Goal: Task Accomplishment & Management: Manage account settings

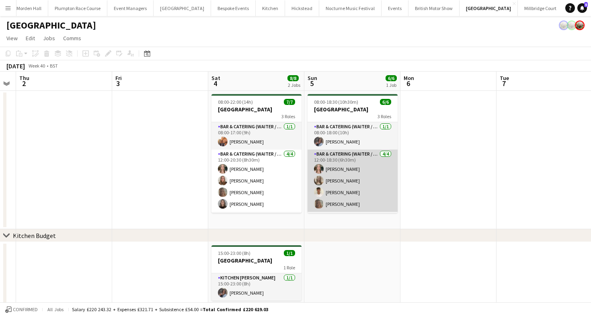
scroll to position [26, 0]
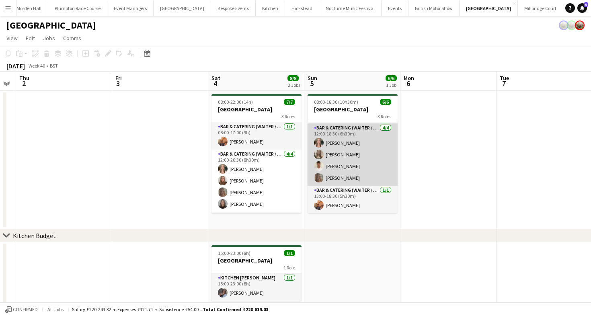
click at [345, 202] on app-card-role "Bar & Catering (Waiter / waitress) [DATE] 13:00-18:30 (5h30m) [PERSON_NAME]" at bounding box center [353, 199] width 90 height 27
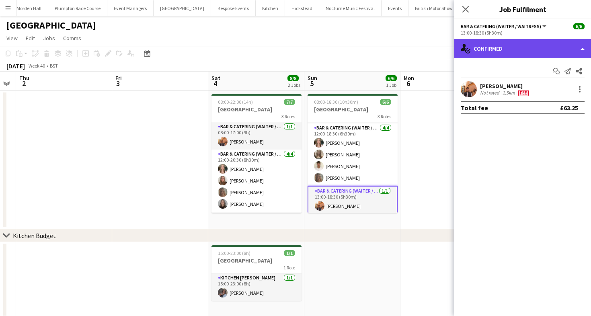
click at [507, 43] on div "single-neutral-actions-check-2 Confirmed" at bounding box center [523, 48] width 137 height 19
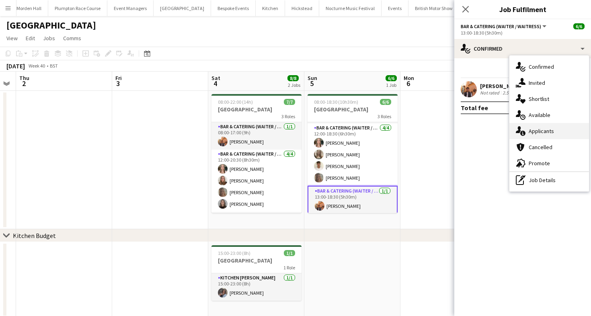
click at [525, 126] on div "single-neutral-actions-information Applicants" at bounding box center [550, 131] width 80 height 16
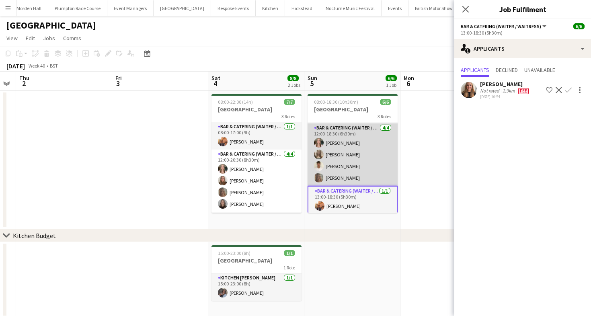
click at [360, 151] on app-card-role "Bar & Catering (Waiter / waitress) [DATE] 12:00-18:30 (6h30m) [PERSON_NAME] [PE…" at bounding box center [353, 155] width 90 height 62
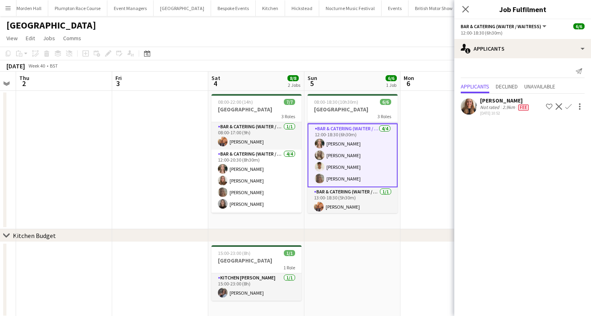
scroll to position [0, 0]
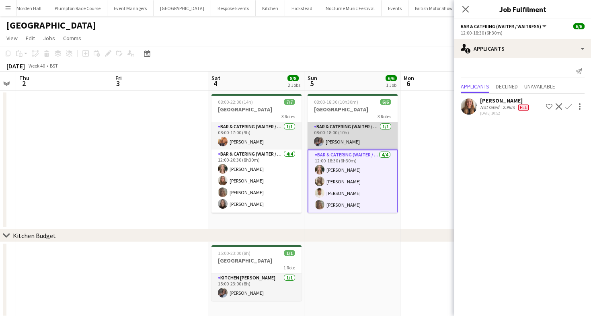
click at [348, 134] on app-card-role "Bar & Catering (Waiter / waitress) [DATE] 08:00-18:00 (10h) [PERSON_NAME]" at bounding box center [353, 135] width 90 height 27
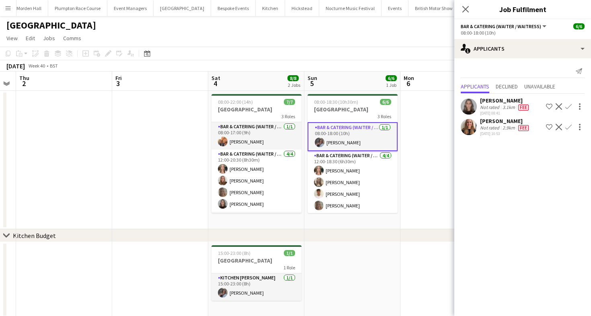
click at [410, 48] on app-toolbar "Copy Paste Paste Command V Paste with crew Command Shift V Paste linked Job [GE…" at bounding box center [295, 54] width 591 height 14
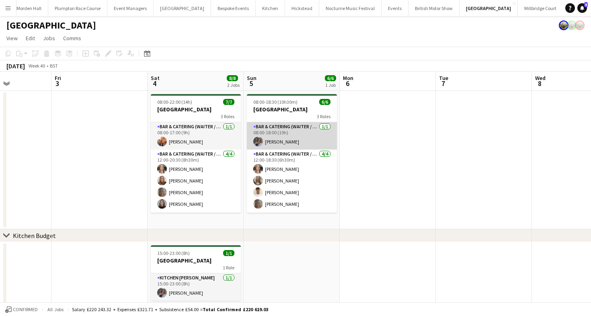
click at [286, 151] on app-card-role "Bar & Catering (Waiter / waitress) [DATE] 12:00-18:30 (6h30m) [PERSON_NAME] [PE…" at bounding box center [292, 181] width 90 height 62
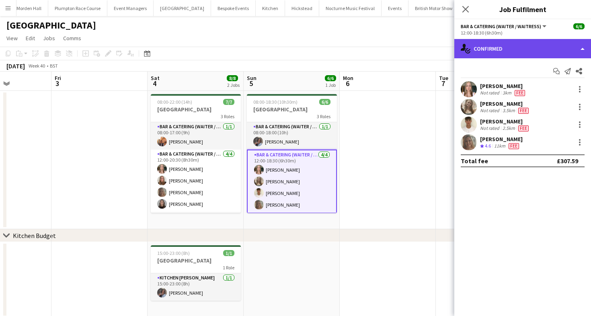
click at [510, 51] on div "single-neutral-actions-check-2 Confirmed" at bounding box center [523, 48] width 137 height 19
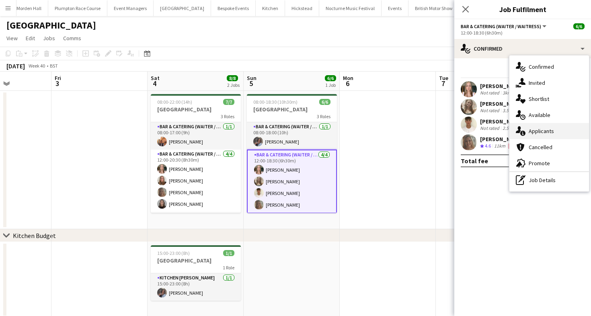
click at [524, 129] on icon "single-neutral-actions-information" at bounding box center [521, 131] width 10 height 10
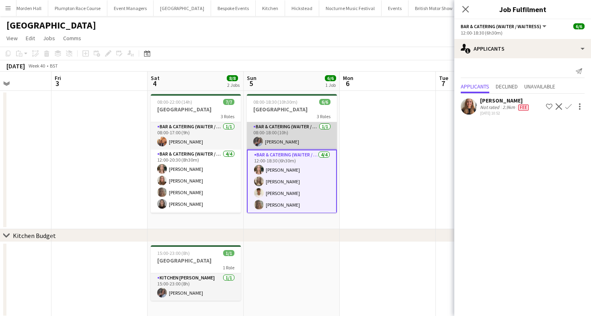
click at [295, 134] on app-card-role "Bar & Catering (Waiter / waitress) [DATE] 08:00-18:00 (10h) [PERSON_NAME]" at bounding box center [292, 135] width 90 height 27
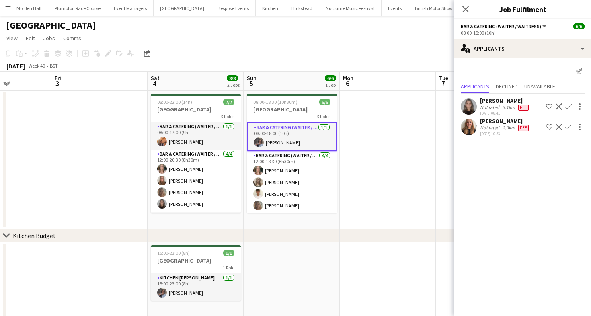
click at [315, 49] on app-toolbar "Copy Paste Paste Command V Paste with crew Command Shift V Paste linked Job [GE…" at bounding box center [295, 54] width 591 height 14
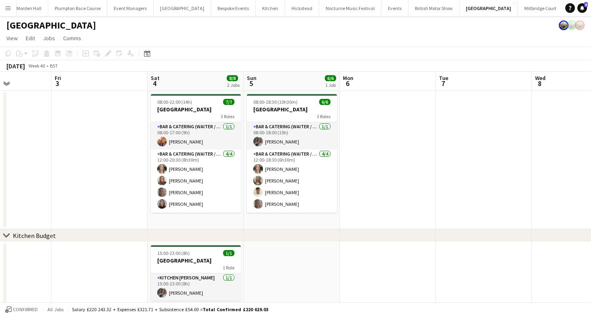
click at [294, 162] on app-card-role "Bar & Catering (Waiter / waitress) [DATE] 12:00-18:30 (6h30m) [PERSON_NAME] [PE…" at bounding box center [292, 181] width 90 height 62
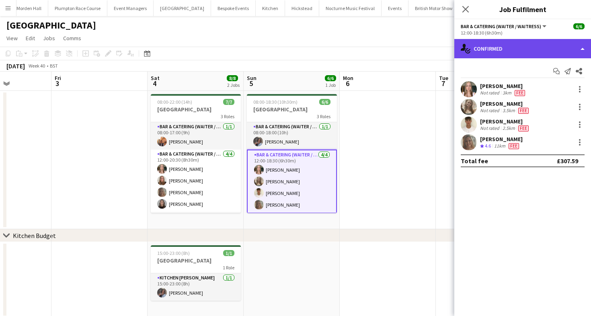
click at [504, 55] on div "single-neutral-actions-check-2 Confirmed" at bounding box center [523, 48] width 137 height 19
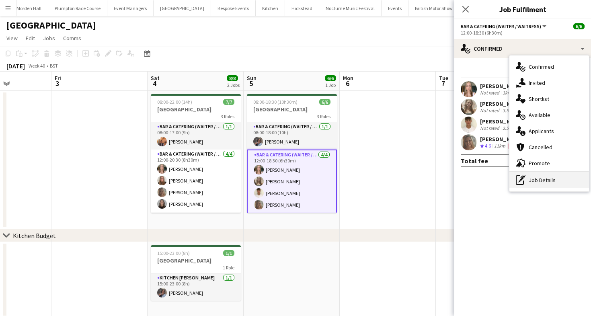
click at [527, 186] on div "pen-write Job Details" at bounding box center [550, 180] width 80 height 16
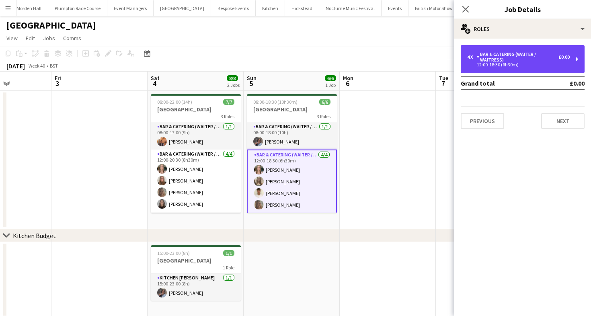
drag, startPoint x: 535, startPoint y: 64, endPoint x: 456, endPoint y: 113, distance: 93.4
click at [535, 64] on div "12:00-18:30 (6h30m)" at bounding box center [518, 65] width 103 height 4
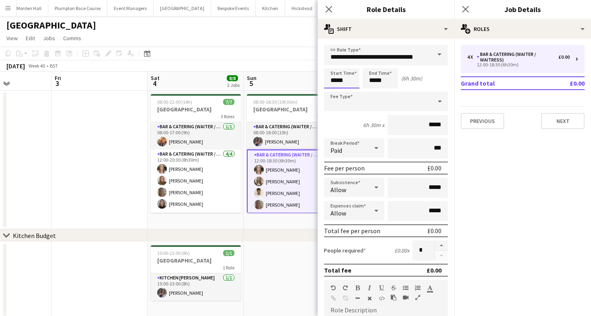
click at [356, 79] on input "*****" at bounding box center [341, 78] width 35 height 20
click at [334, 91] on div at bounding box center [334, 93] width 16 height 8
type input "*****"
click at [350, 93] on div at bounding box center [350, 93] width 16 height 8
click at [260, 57] on app-toolbar "Copy Paste Paste Command V Paste with crew Command Shift V Paste linked Job [GE…" at bounding box center [295, 54] width 591 height 14
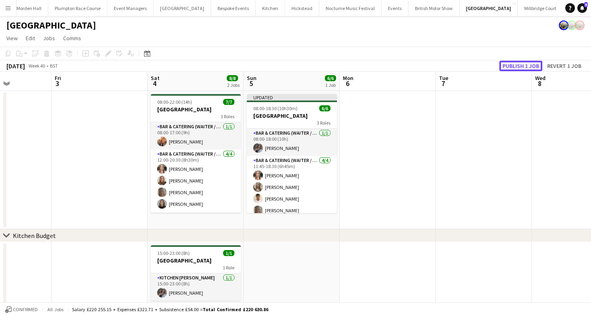
click at [531, 68] on button "Publish 1 job" at bounding box center [521, 66] width 43 height 10
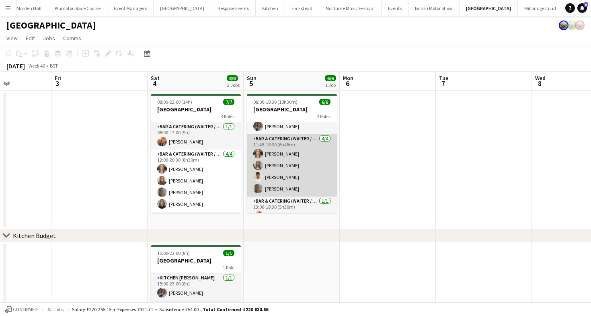
scroll to position [15, 0]
click at [296, 169] on app-card-role "Bar & Catering (Waiter / waitress) [DATE] 11:45-18:30 (6h45m) [PERSON_NAME] [PE…" at bounding box center [292, 166] width 90 height 62
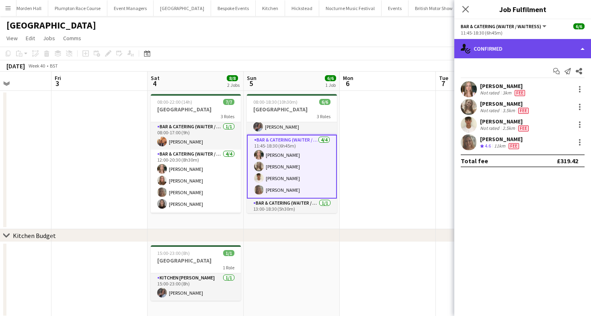
click at [499, 51] on div "single-neutral-actions-check-2 Confirmed" at bounding box center [523, 48] width 137 height 19
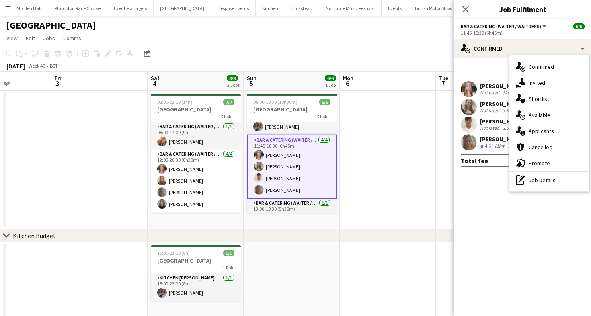
click at [362, 63] on div "[DATE] Week 40 • BST" at bounding box center [295, 65] width 591 height 11
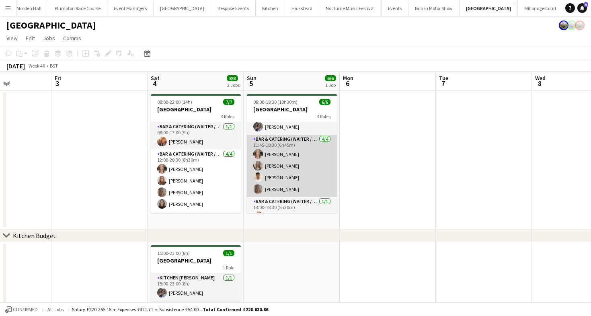
scroll to position [0, 0]
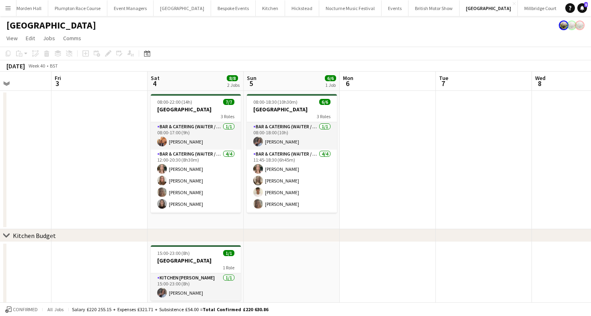
click at [246, 179] on app-date-cell "08:00-18:30 (10h30m) 6/6 Micklefield Hall 3 Roles Bar & Catering (Waiter / wait…" at bounding box center [292, 160] width 96 height 138
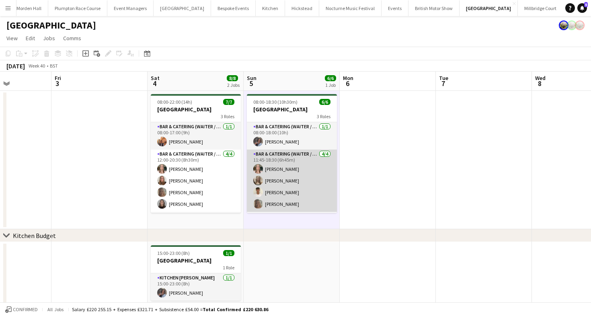
click at [304, 178] on app-card-role "Bar & Catering (Waiter / waitress) [DATE] 11:45-18:30 (6h45m) [PERSON_NAME] [PE…" at bounding box center [292, 181] width 90 height 62
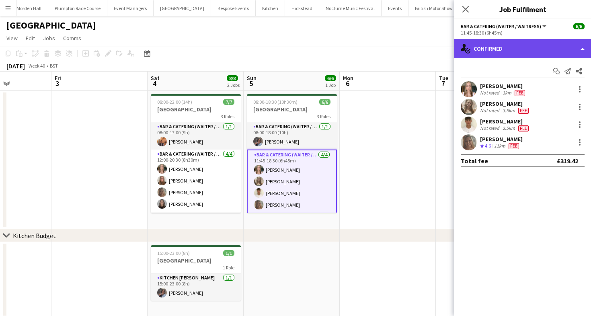
click at [524, 44] on div "single-neutral-actions-check-2 Confirmed" at bounding box center [523, 48] width 137 height 19
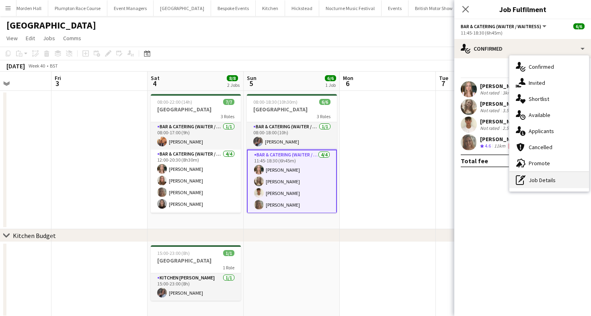
click at [534, 180] on div "pen-write Job Details" at bounding box center [550, 180] width 80 height 16
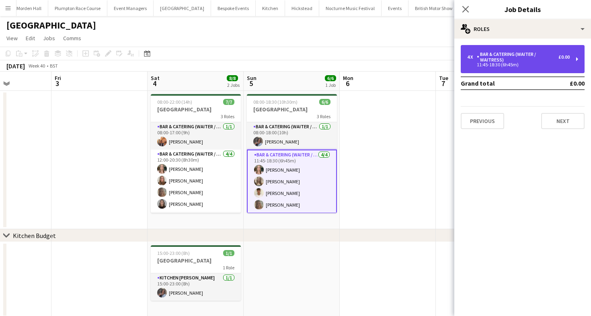
click at [518, 64] on div "11:45-18:30 (6h45m)" at bounding box center [518, 65] width 103 height 4
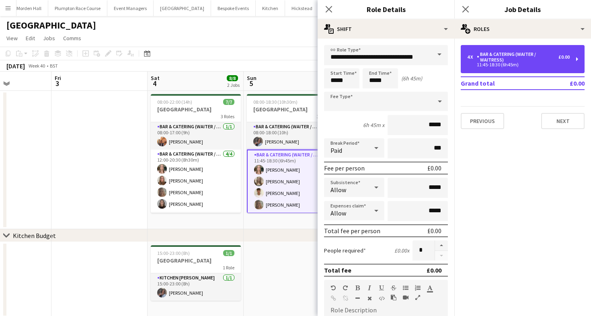
scroll to position [0, 305]
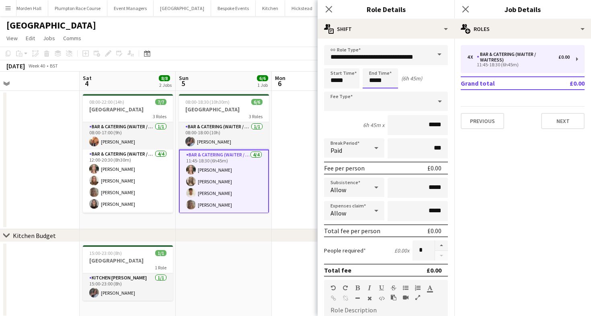
click at [368, 82] on input "*****" at bounding box center [380, 78] width 35 height 20
type input "*****"
click at [372, 93] on div at bounding box center [372, 93] width 16 height 8
click at [277, 68] on div "[DATE] Week 40 • BST" at bounding box center [295, 65] width 591 height 11
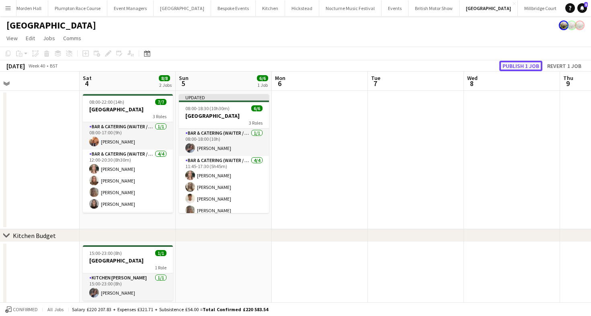
click at [523, 69] on button "Publish 1 job" at bounding box center [521, 66] width 43 height 10
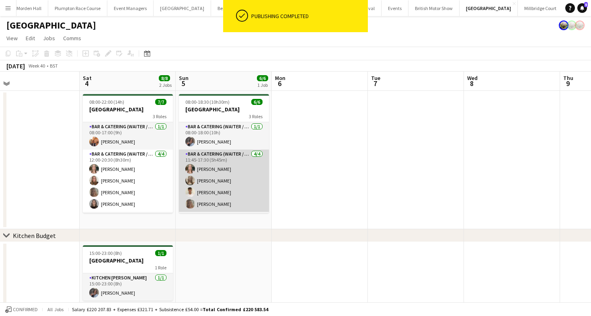
scroll to position [26, 0]
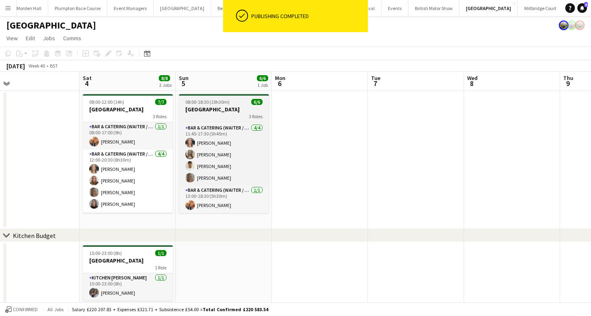
click at [247, 105] on app-job-card "08:00-18:30 (10h30m) 6/6 Micklefield Hall 3 Roles Bar & Catering (Waiter / wait…" at bounding box center [224, 153] width 90 height 119
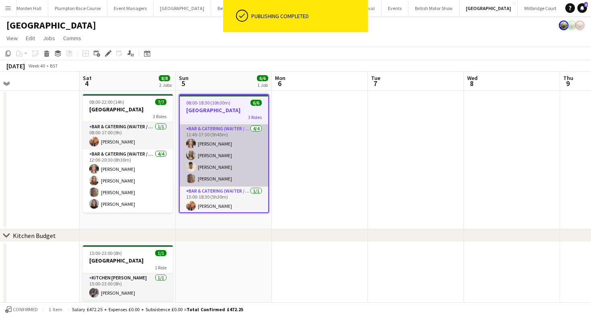
click at [253, 149] on app-card-role "Bar & Catering (Waiter / waitress) [DATE] 11:45-17:30 (5h45m) [PERSON_NAME] [PE…" at bounding box center [224, 155] width 89 height 62
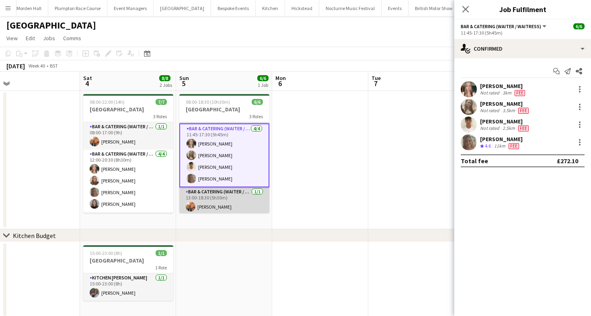
click at [226, 204] on app-card-role "Bar & Catering (Waiter / waitress) [DATE] 13:00-18:30 (5h30m) [PERSON_NAME]" at bounding box center [224, 200] width 90 height 27
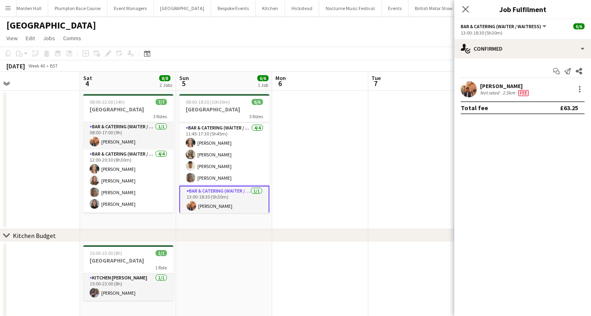
scroll to position [0, 0]
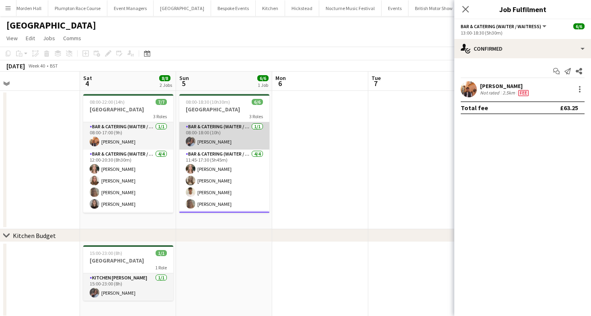
click at [209, 134] on app-card-role "Bar & Catering (Waiter / waitress) [DATE] 08:00-18:00 (10h) [PERSON_NAME]" at bounding box center [224, 135] width 90 height 27
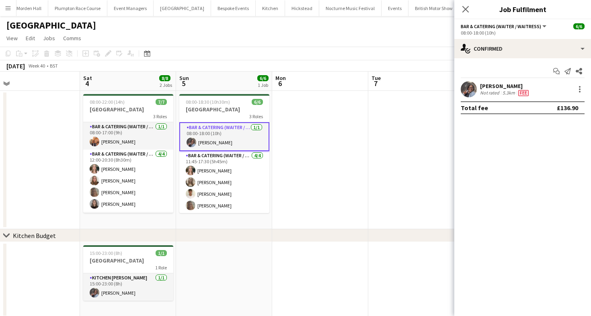
click at [309, 47] on app-toolbar "Copy Paste Paste Command V Paste with crew Command Shift V Paste linked Job [GE…" at bounding box center [295, 54] width 591 height 14
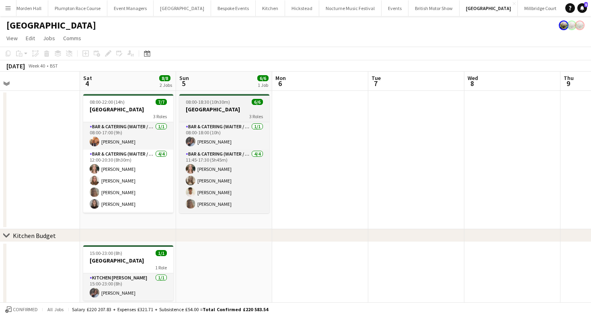
click at [242, 103] on div "08:00-18:30 (10h30m) 6/6" at bounding box center [224, 102] width 90 height 6
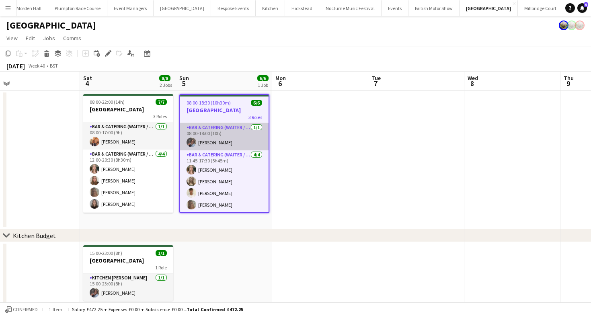
click at [222, 144] on app-card-role "Bar & Catering (Waiter / waitress) [DATE] 08:00-18:00 (10h) [PERSON_NAME]" at bounding box center [224, 136] width 89 height 27
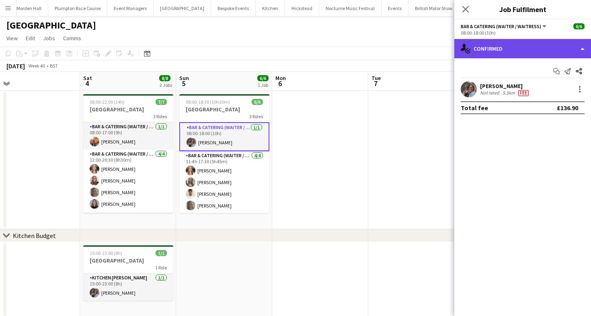
click at [525, 51] on div "single-neutral-actions-check-2 Confirmed" at bounding box center [523, 48] width 137 height 19
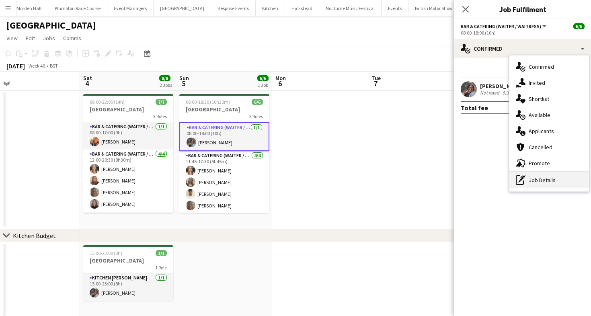
click at [522, 183] on icon "pen-write" at bounding box center [521, 180] width 10 height 10
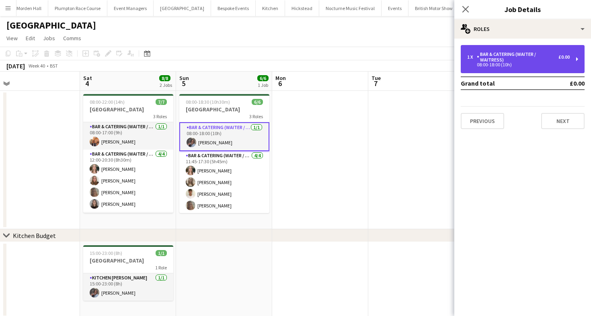
click at [528, 61] on div "Bar & Catering (Waiter / waitress)" at bounding box center [518, 56] width 82 height 11
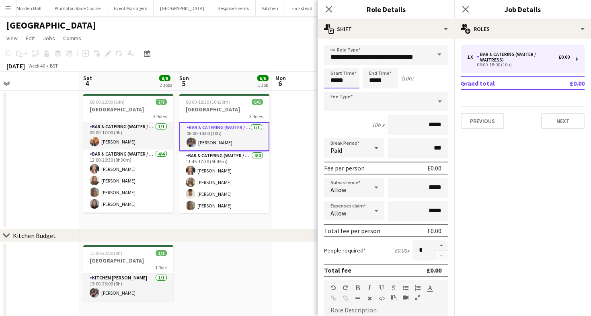
click at [340, 76] on input "*****" at bounding box center [341, 78] width 35 height 20
click at [332, 68] on div at bounding box center [334, 64] width 16 height 8
click at [347, 63] on div at bounding box center [350, 64] width 16 height 8
type input "*****"
click at [347, 63] on div at bounding box center [350, 64] width 16 height 8
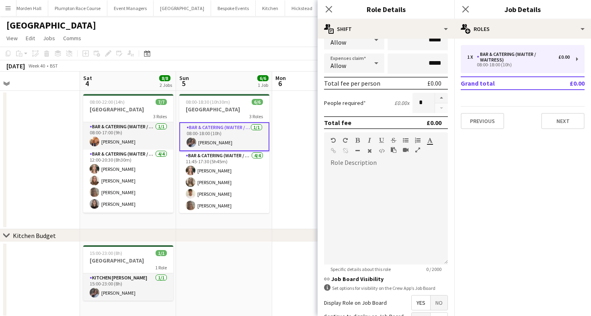
scroll to position [229, 0]
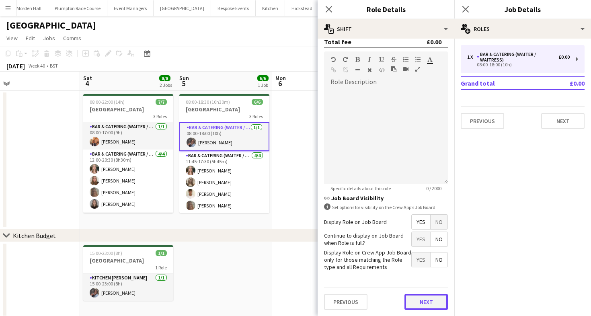
click at [418, 297] on button "Next" at bounding box center [426, 302] width 43 height 16
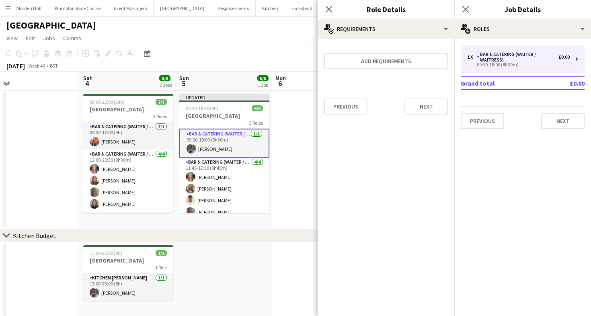
scroll to position [0, 0]
click at [220, 35] on app-page-menu "View Day view expanded Day view collapsed Month view Date picker Jump to [DATE]…" at bounding box center [295, 38] width 591 height 15
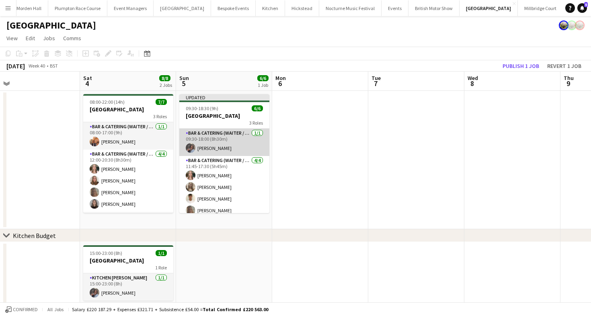
click at [210, 146] on app-card-role "Bar & Catering (Waiter / waitress) [DATE] 09:30-18:00 (8h30m) [PERSON_NAME]" at bounding box center [224, 142] width 90 height 27
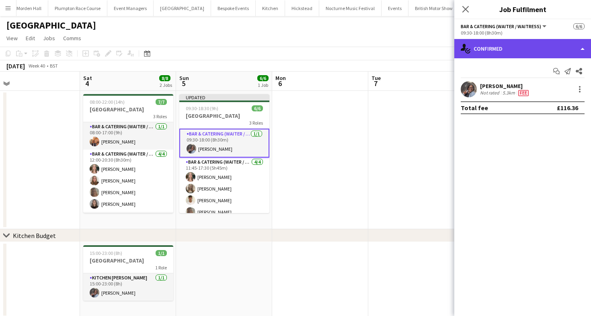
click at [515, 53] on div "single-neutral-actions-check-2 Confirmed" at bounding box center [523, 48] width 137 height 19
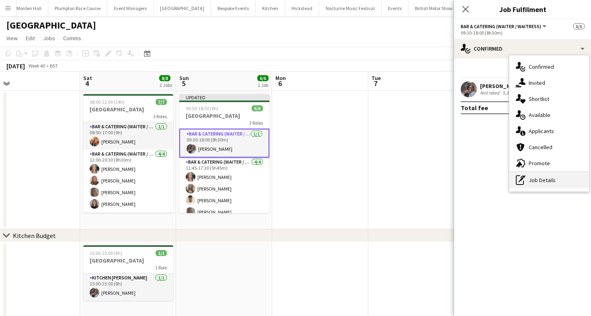
click at [548, 176] on div "pen-write Job Details" at bounding box center [550, 180] width 80 height 16
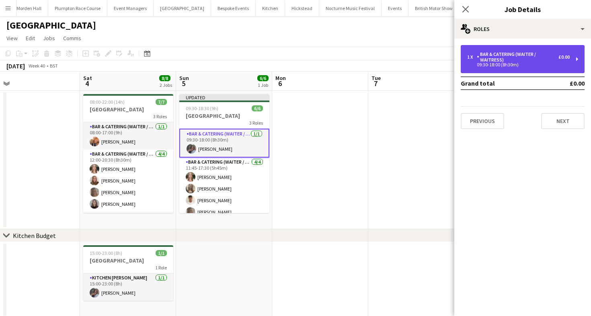
click at [504, 62] on div "Bar & Catering (Waiter / waitress)" at bounding box center [518, 56] width 82 height 11
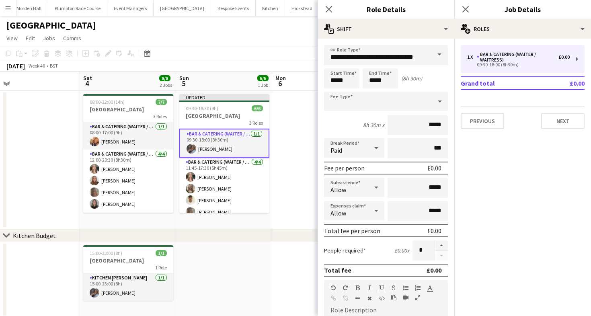
click at [248, 60] on div "[DATE] Week 40 • BST Publish 1 job Revert 1 job" at bounding box center [295, 65] width 591 height 11
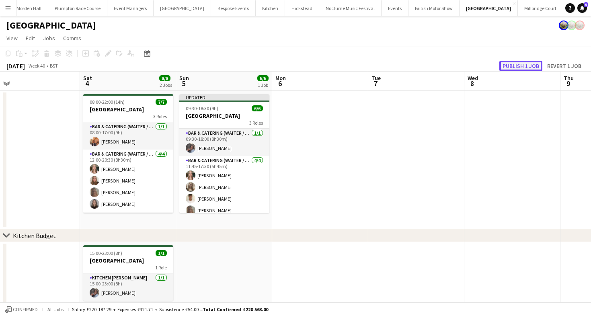
click at [525, 69] on button "Publish 1 job" at bounding box center [521, 66] width 43 height 10
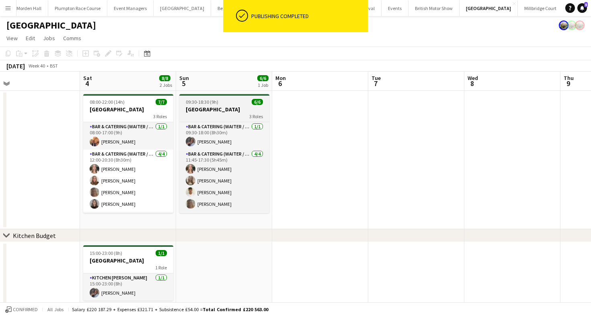
click at [223, 115] on div "3 Roles" at bounding box center [224, 116] width 90 height 6
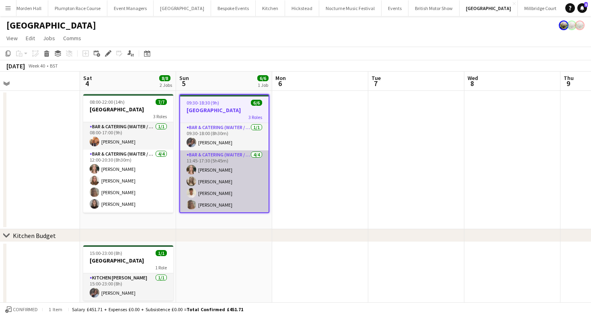
scroll to position [12, 0]
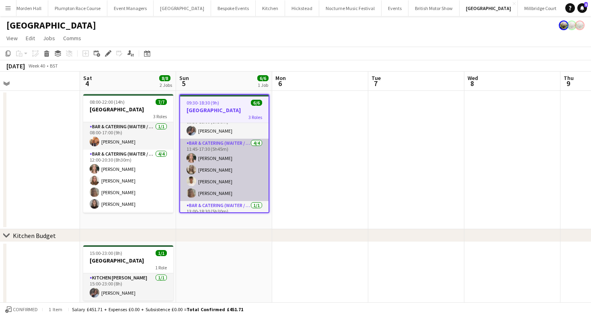
click at [223, 178] on app-card-role "Bar & Catering (Waiter / waitress) [DATE] 11:45-17:30 (5h45m) [PERSON_NAME] [PE…" at bounding box center [224, 170] width 89 height 62
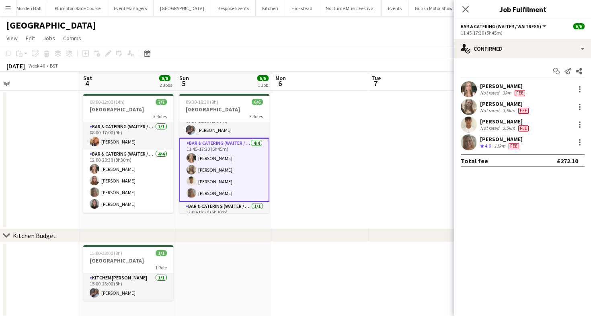
scroll to position [28, 0]
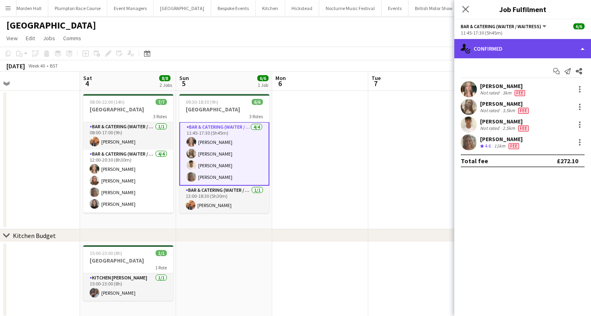
click at [537, 49] on div "single-neutral-actions-check-2 Confirmed" at bounding box center [523, 48] width 137 height 19
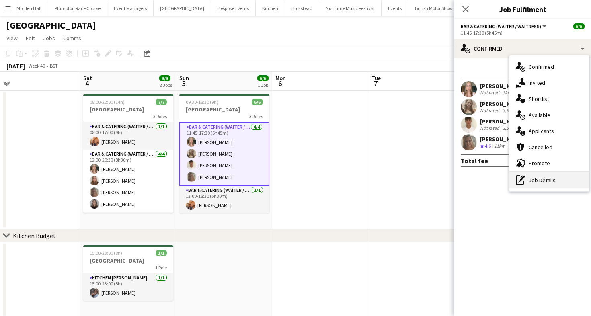
click at [549, 172] on div "pen-write Job Details" at bounding box center [550, 180] width 80 height 16
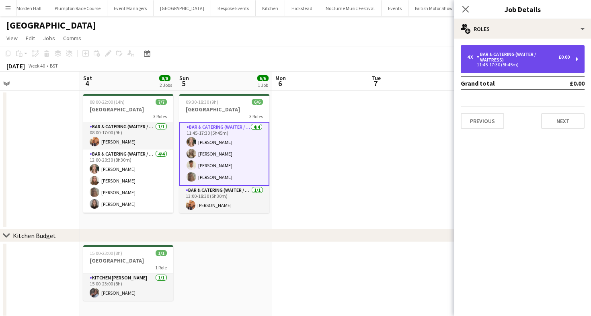
click at [488, 68] on div "4 x Bar & Catering (Waiter / waitress) £0.00 11:45-17:30 (5h45m)" at bounding box center [523, 59] width 124 height 28
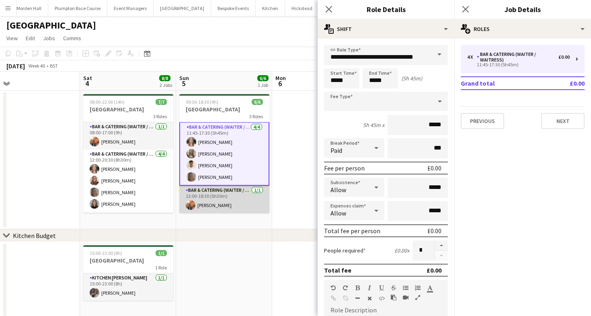
click at [236, 199] on app-card-role "Bar & Catering (Waiter / waitress) [DATE] 13:00-18:30 (5h30m) [PERSON_NAME]" at bounding box center [224, 199] width 90 height 27
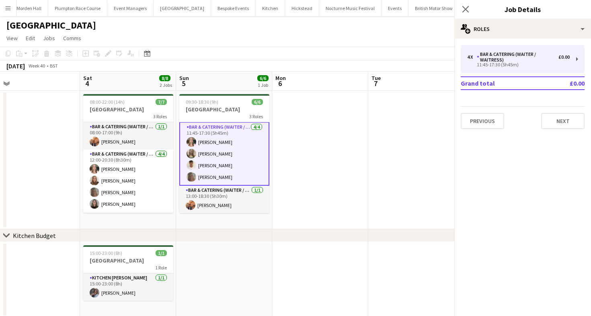
scroll to position [27, 0]
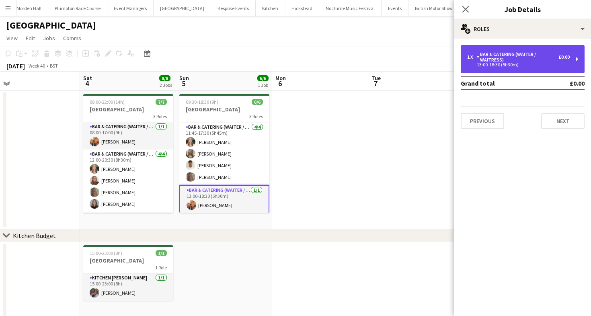
click at [541, 67] on div "1 x Bar & Catering (Waiter / waitress) £0.00 13:00-18:30 (5h30m)" at bounding box center [523, 59] width 124 height 28
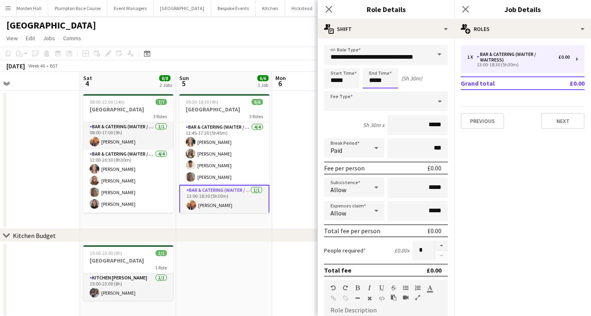
click at [375, 85] on input "*****" at bounding box center [380, 78] width 35 height 20
click at [383, 91] on div at bounding box center [389, 93] width 16 height 8
type input "*****"
click at [383, 91] on div at bounding box center [389, 93] width 16 height 8
click at [251, 59] on app-toolbar "Copy Paste Paste Command V Paste with crew Command Shift V Paste linked Job [GE…" at bounding box center [295, 54] width 591 height 14
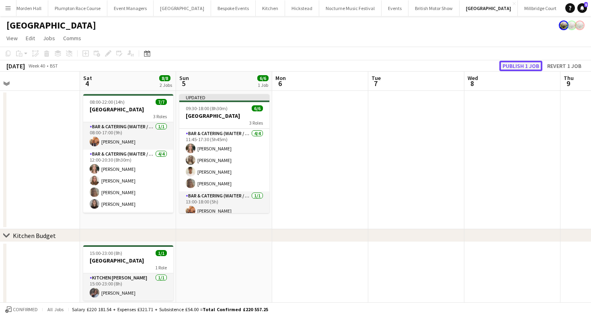
click at [509, 70] on button "Publish 1 job" at bounding box center [521, 66] width 43 height 10
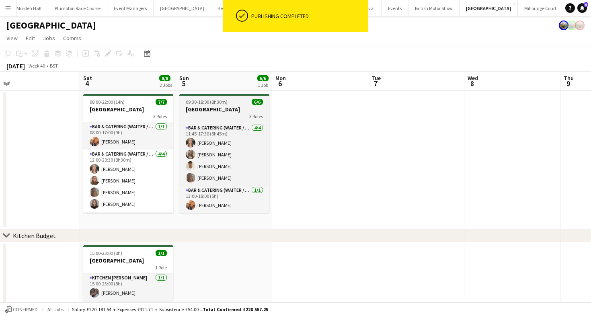
click at [213, 119] on div "3 Roles" at bounding box center [224, 116] width 90 height 6
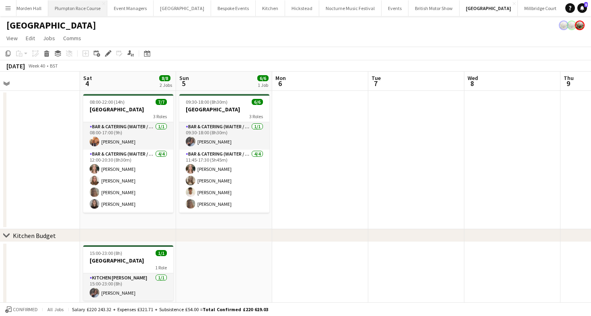
scroll to position [0, 0]
click at [161, 8] on button "Event Managers Close" at bounding box center [163, 8] width 46 height 16
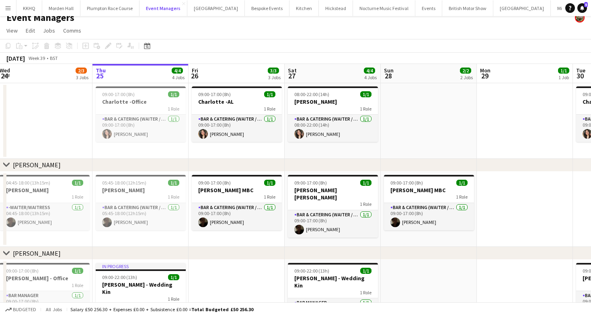
scroll to position [8, 0]
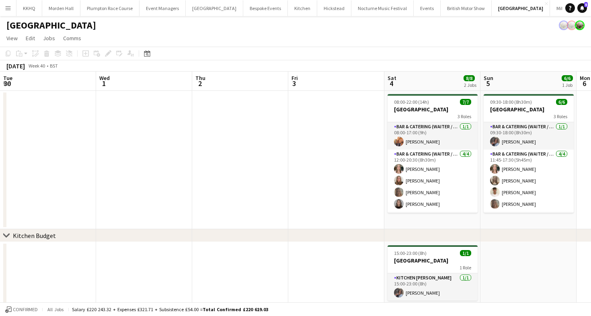
scroll to position [0, 217]
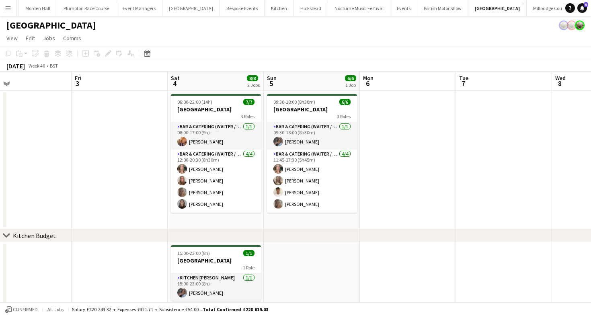
click at [572, 7] on button "LIMEKILN Close" at bounding box center [588, 8] width 33 height 16
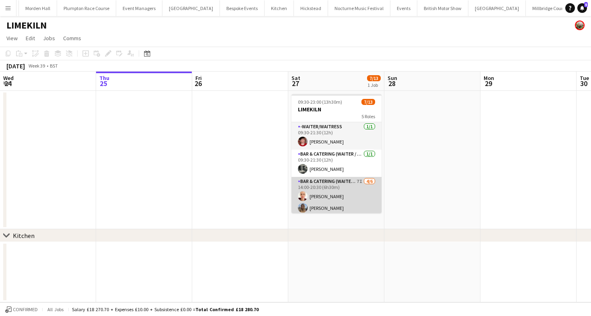
scroll to position [139, 0]
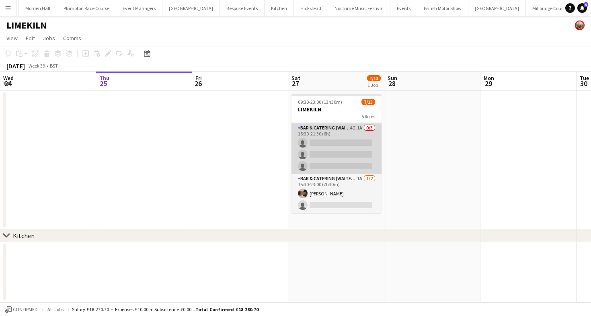
click at [356, 170] on app-card-role "Bar & Catering (Waiter / waitress) 4I 1A 0/3 15:30-21:30 (6h) single-neutral-ac…" at bounding box center [337, 149] width 90 height 51
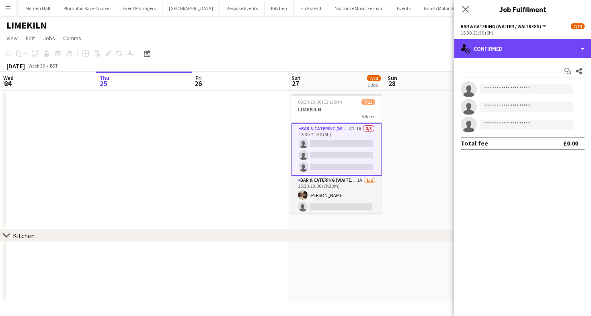
click at [525, 55] on div "single-neutral-actions-check-2 Confirmed" at bounding box center [523, 48] width 137 height 19
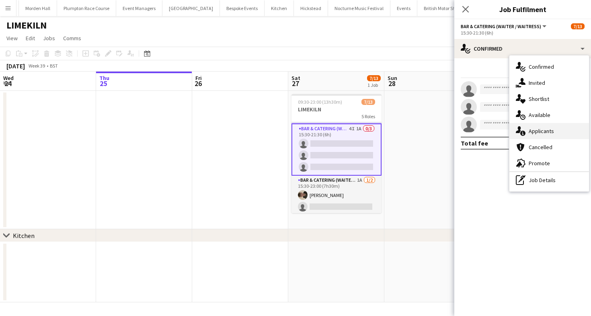
click at [545, 127] on div "single-neutral-actions-information Applicants" at bounding box center [550, 131] width 80 height 16
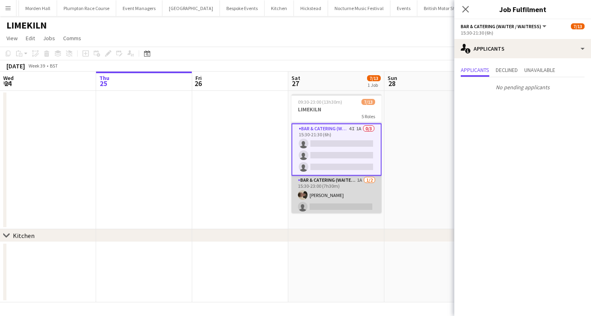
click at [344, 195] on app-card-role "Bar & Catering (Waiter / waitress) 1A 1/2 15:30-23:00 (7h30m) Charles Laughton …" at bounding box center [337, 195] width 90 height 39
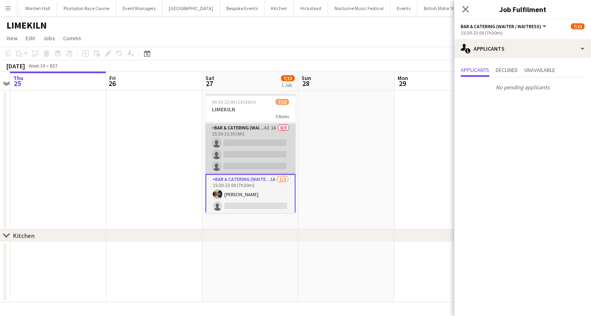
scroll to position [0, 285]
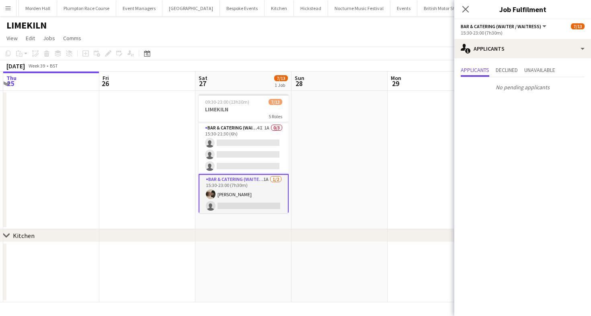
click at [379, 37] on app-page-menu "View Day view expanded Day view collapsed Month view Date picker Jump to [DATE]…" at bounding box center [295, 38] width 591 height 15
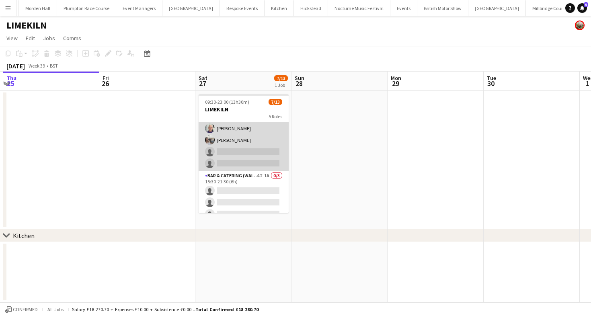
click at [239, 145] on app-card-role "Bar & Catering (Waiter / waitress) 7I 4/6 14:00-20:30 (6h30m) Franceska T Imre …" at bounding box center [244, 129] width 90 height 86
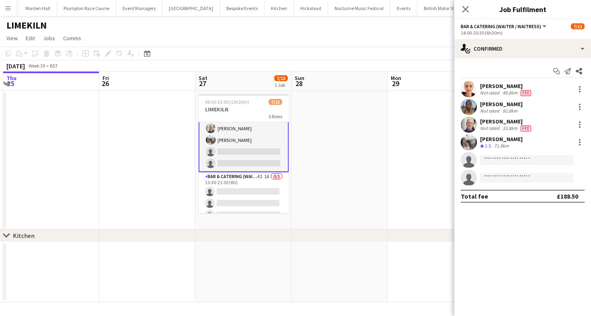
scroll to position [60, 0]
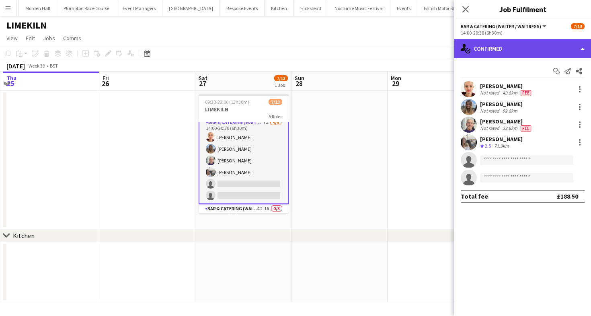
click at [500, 54] on div "single-neutral-actions-check-2 Confirmed" at bounding box center [523, 48] width 137 height 19
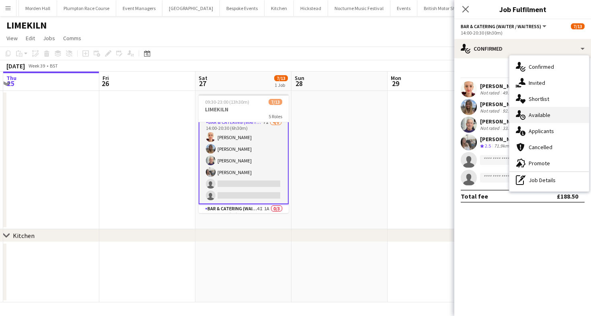
click at [533, 122] on div "single-neutral-actions-upload Available" at bounding box center [550, 115] width 80 height 16
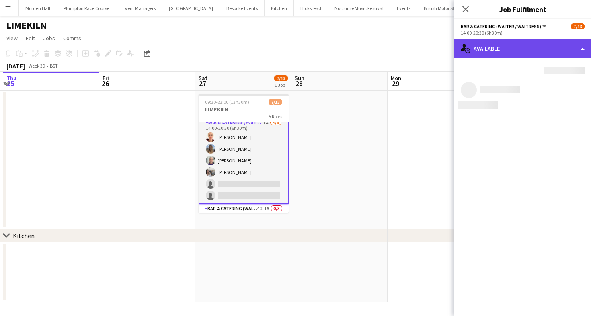
click at [492, 45] on div "single-neutral-actions-upload Available" at bounding box center [523, 48] width 137 height 19
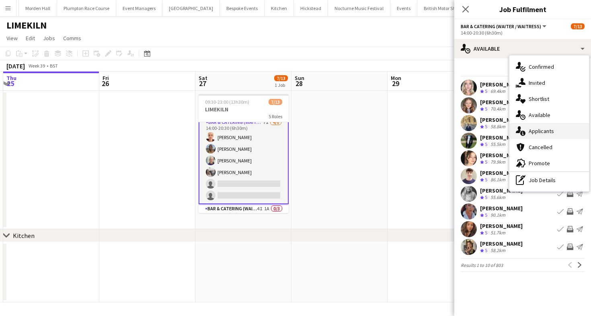
click at [528, 129] on div "single-neutral-actions-information Applicants" at bounding box center [550, 131] width 80 height 16
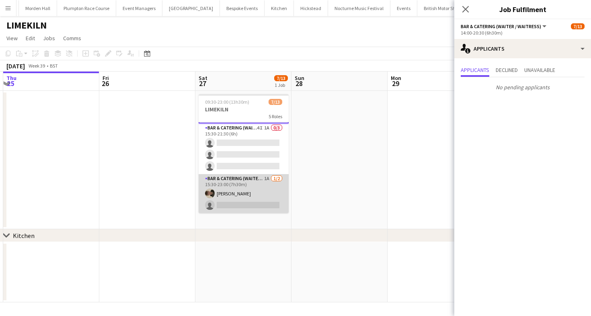
click at [242, 187] on app-card-role "Bar & Catering (Waiter / waitress) 1A 1/2 15:30-23:00 (7h30m) Charles Laughton …" at bounding box center [244, 193] width 90 height 39
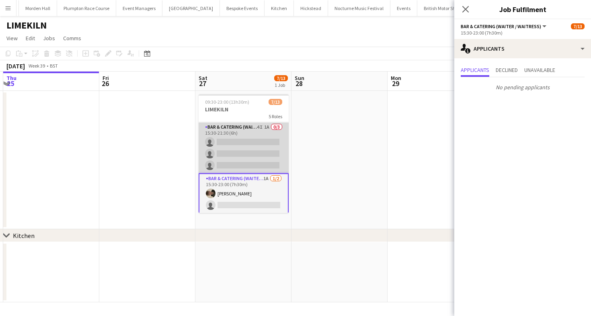
click at [241, 156] on app-card-role "Bar & Catering (Waiter / waitress) 4I 1A 0/3 15:30-21:30 (6h) single-neutral-ac…" at bounding box center [244, 148] width 90 height 51
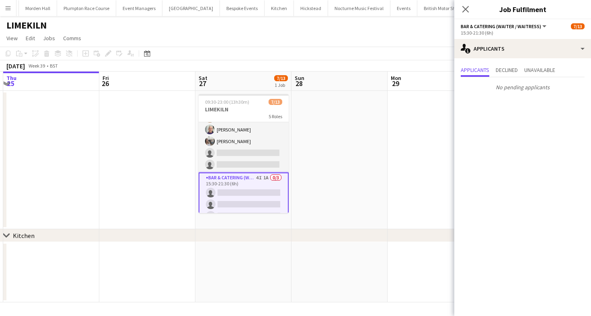
scroll to position [48, 0]
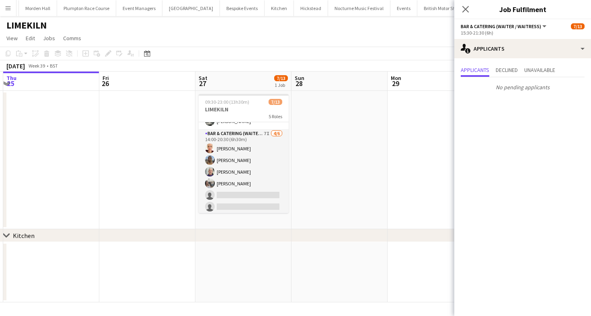
click at [257, 29] on div "LIMEKILN" at bounding box center [295, 23] width 591 height 15
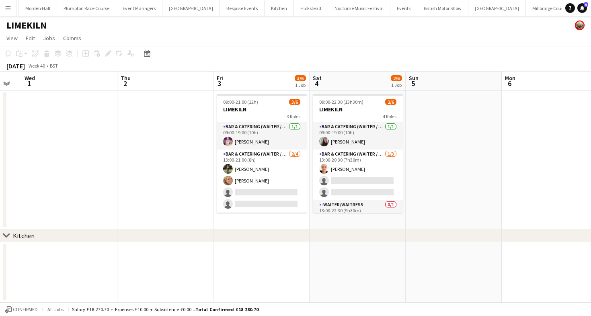
scroll to position [0, 294]
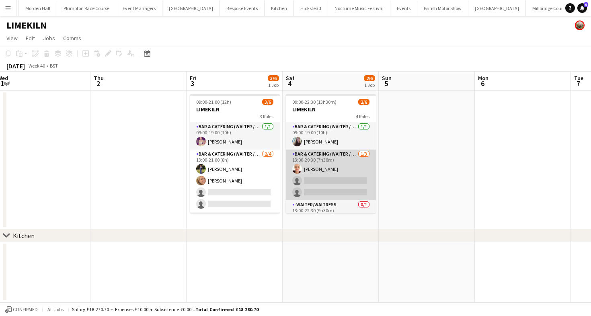
click at [310, 154] on app-card-role "Bar & Catering (Waiter / waitress) 1/3 13:00-20:30 (7h30m) Franceska T Imre sin…" at bounding box center [331, 175] width 90 height 51
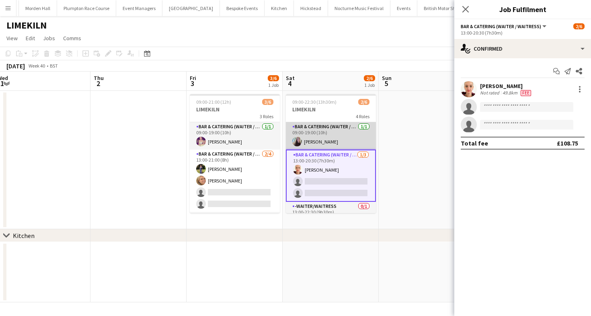
click at [310, 141] on app-card-role "Bar & Catering (Waiter / waitress) 1/1 09:00-19:00 (10h) Amy Black" at bounding box center [331, 135] width 90 height 27
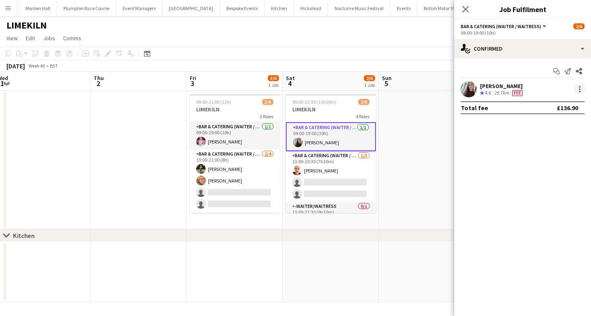
click at [582, 87] on div at bounding box center [580, 89] width 10 height 10
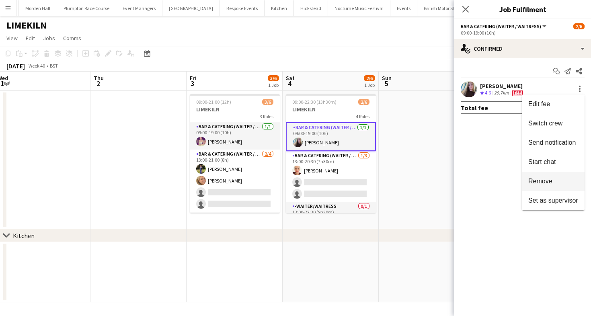
click at [560, 180] on span "Remove" at bounding box center [554, 181] width 50 height 7
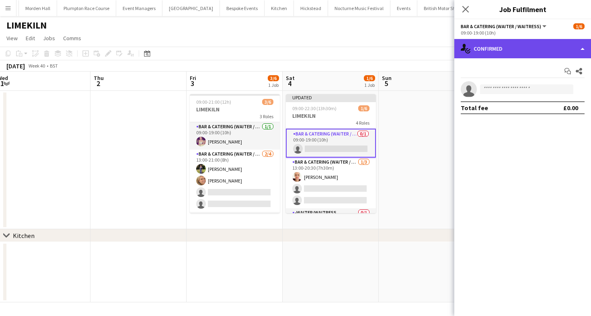
click at [507, 52] on div "single-neutral-actions-check-2 Confirmed" at bounding box center [523, 48] width 137 height 19
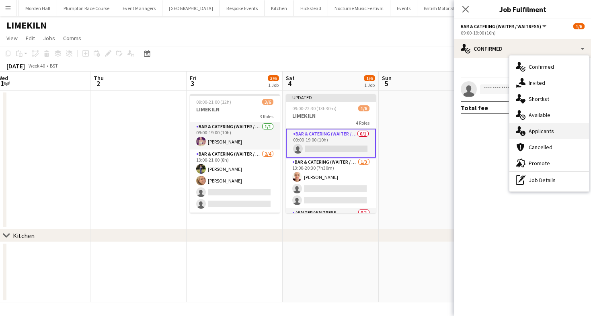
click at [542, 133] on span "Applicants" at bounding box center [541, 131] width 25 height 7
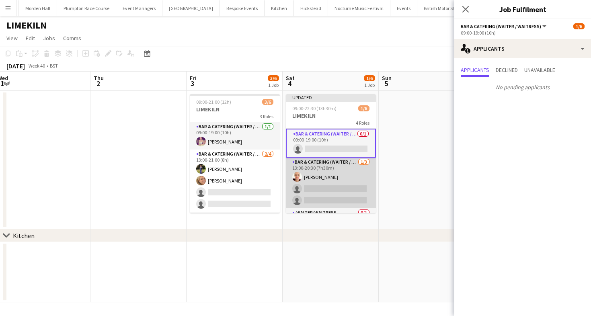
click at [327, 167] on app-card-role "Bar & Catering (Waiter / waitress) 1/3 13:00-20:30 (7h30m) Franceska T Imre sin…" at bounding box center [331, 183] width 90 height 51
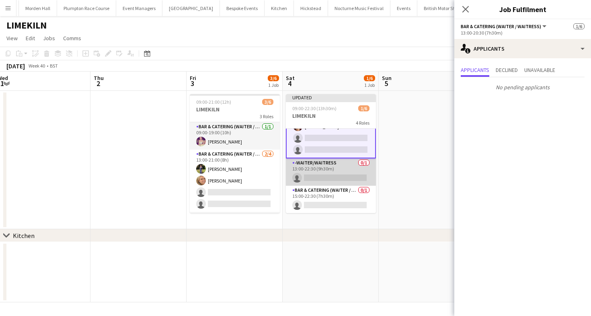
click at [334, 179] on app-card-role "-Waiter/Waitress 0/1 13:00-22:30 (9h30m) single-neutral-actions" at bounding box center [331, 172] width 90 height 27
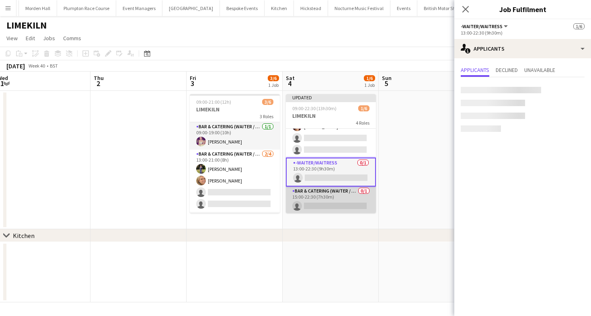
click at [334, 197] on app-card-role "Bar & Catering (Waiter / waitress) 0/1 15:00-22:30 (7h30m) single-neutral-actio…" at bounding box center [331, 200] width 90 height 27
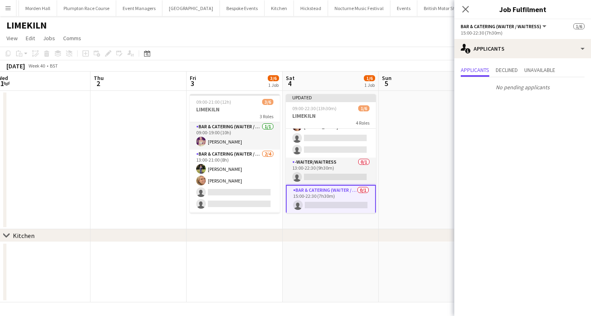
click at [327, 45] on app-page-menu "View Day view expanded Day view collapsed Month view Date picker Jump to [DATE]…" at bounding box center [295, 38] width 591 height 15
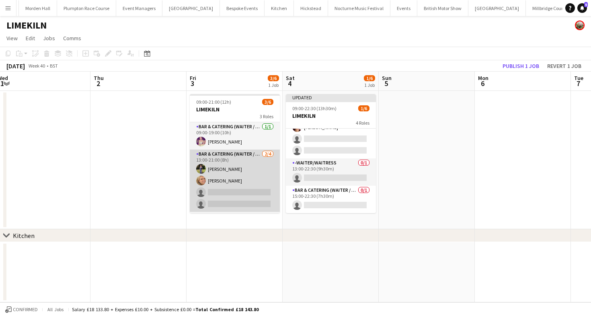
drag, startPoint x: 235, startPoint y: 170, endPoint x: 244, endPoint y: 169, distance: 9.8
click at [235, 170] on app-card-role "Bar & Catering (Waiter / waitress) 2/4 13:00-21:00 (8h) Holly Hunter Lucy Bee s…" at bounding box center [235, 181] width 90 height 62
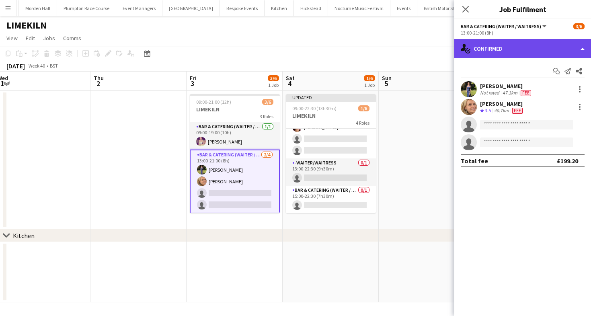
click at [527, 44] on div "single-neutral-actions-check-2 Confirmed" at bounding box center [523, 48] width 137 height 19
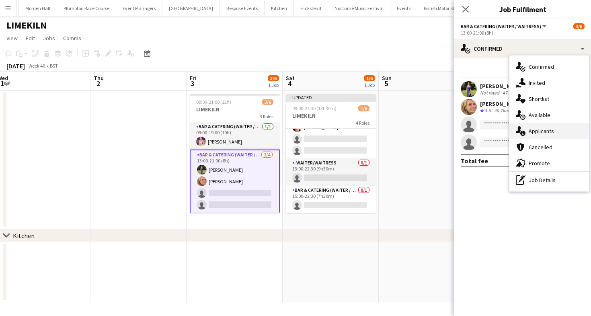
click at [540, 126] on div "single-neutral-actions-information Applicants" at bounding box center [550, 131] width 80 height 16
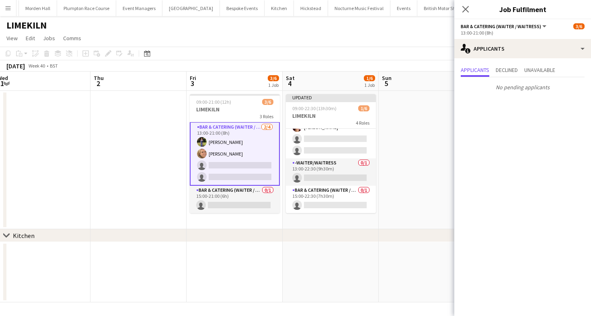
click at [235, 177] on app-card-role "Bar & Catering (Waiter / waitress) 2/4 13:00-21:00 (8h) Holly Hunter Lucy Bee s…" at bounding box center [235, 154] width 90 height 64
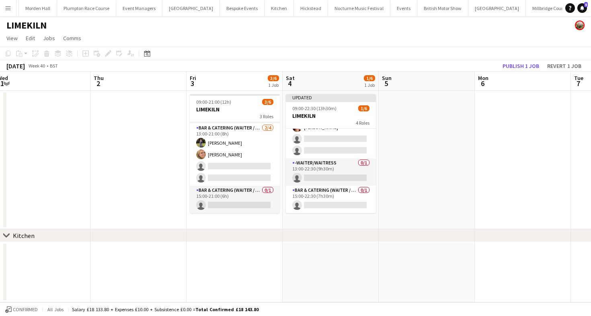
scroll to position [26, 0]
click at [235, 214] on app-date-cell "09:00-21:00 (12h) 3/6 LIMEKILN 3 Roles Bar & Catering (Waiter / waitress) 1/1 0…" at bounding box center [235, 160] width 96 height 138
click at [517, 68] on button "Publish 1 job" at bounding box center [521, 66] width 43 height 10
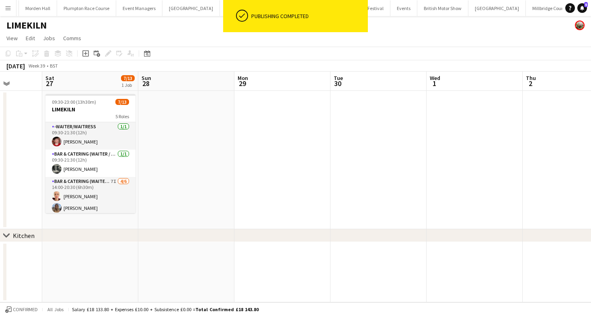
scroll to position [0, 202]
